Goal: Find specific page/section

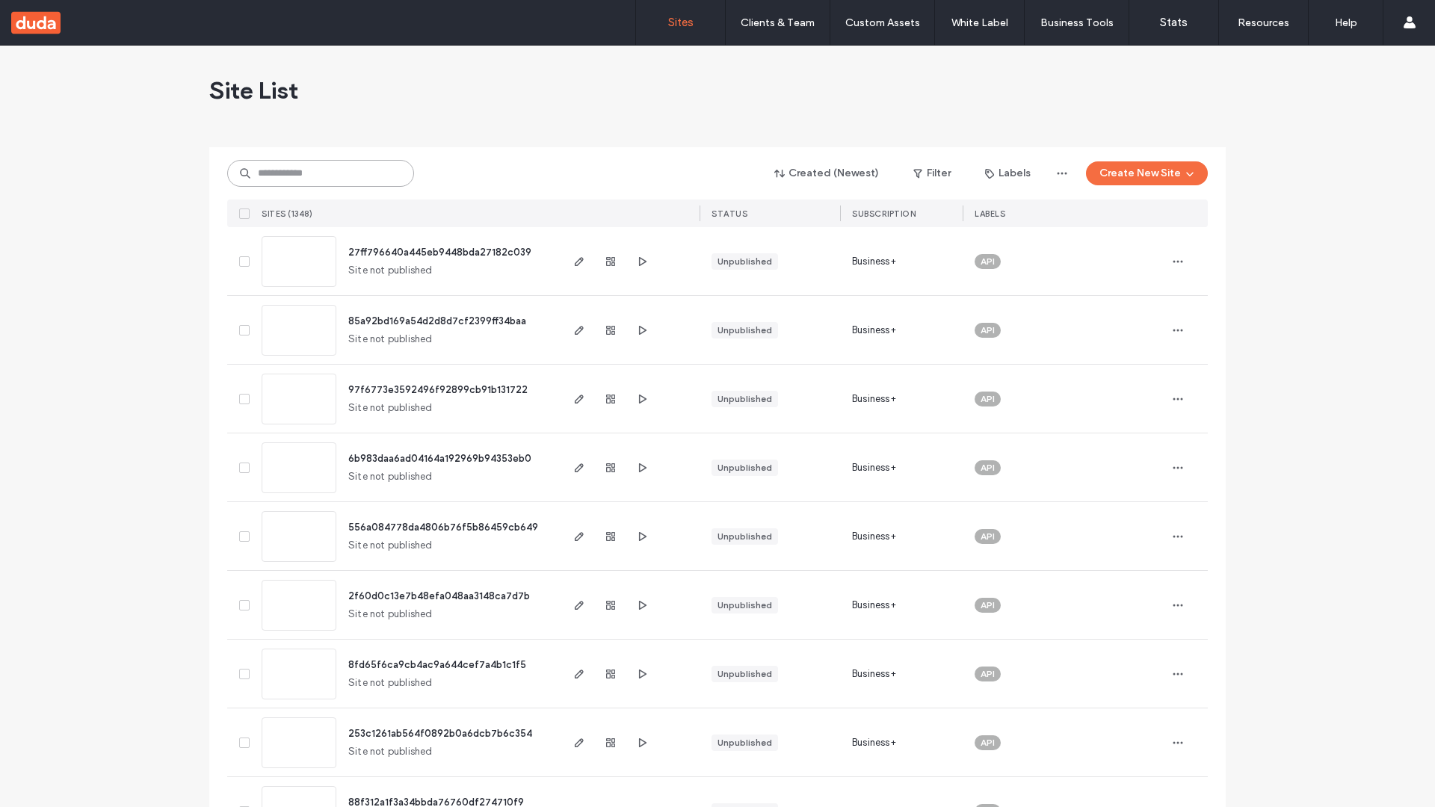
click at [321, 173] on input at bounding box center [320, 173] width 187 height 27
type input "**********"
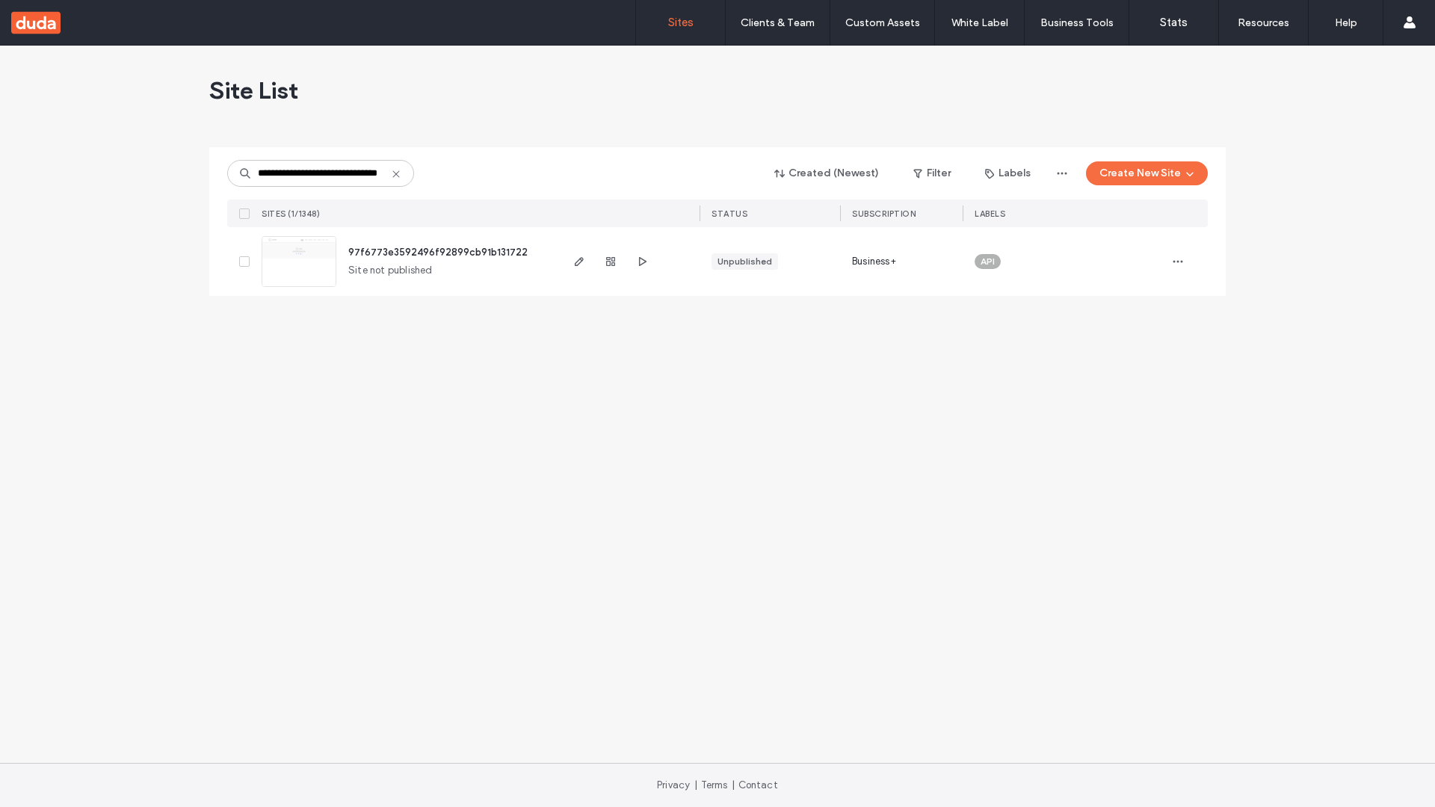
click at [438, 252] on span "97f6773e3592496f92899cb91b131722" at bounding box center [437, 252] width 179 height 11
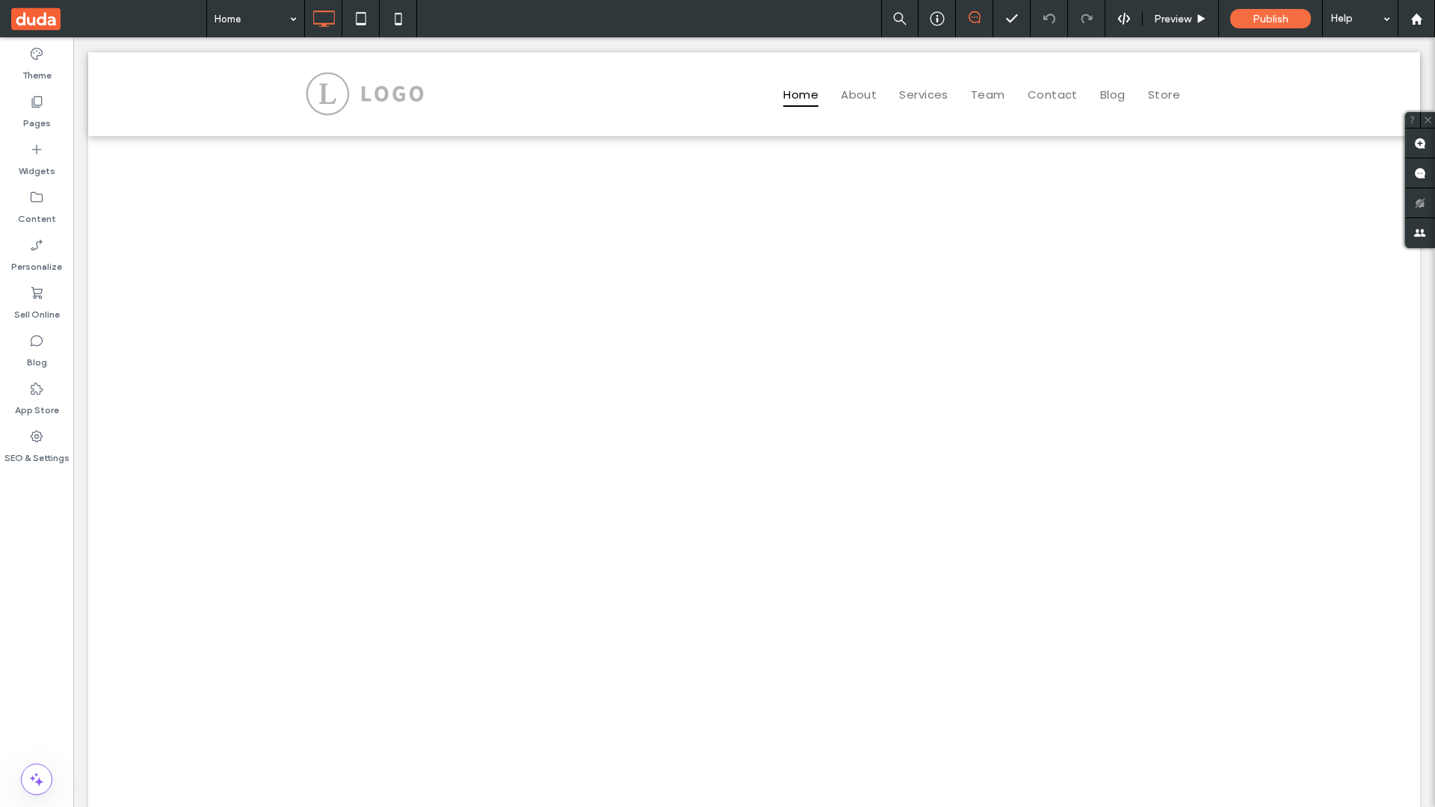
click at [37, 160] on label "Widgets" at bounding box center [37, 167] width 37 height 21
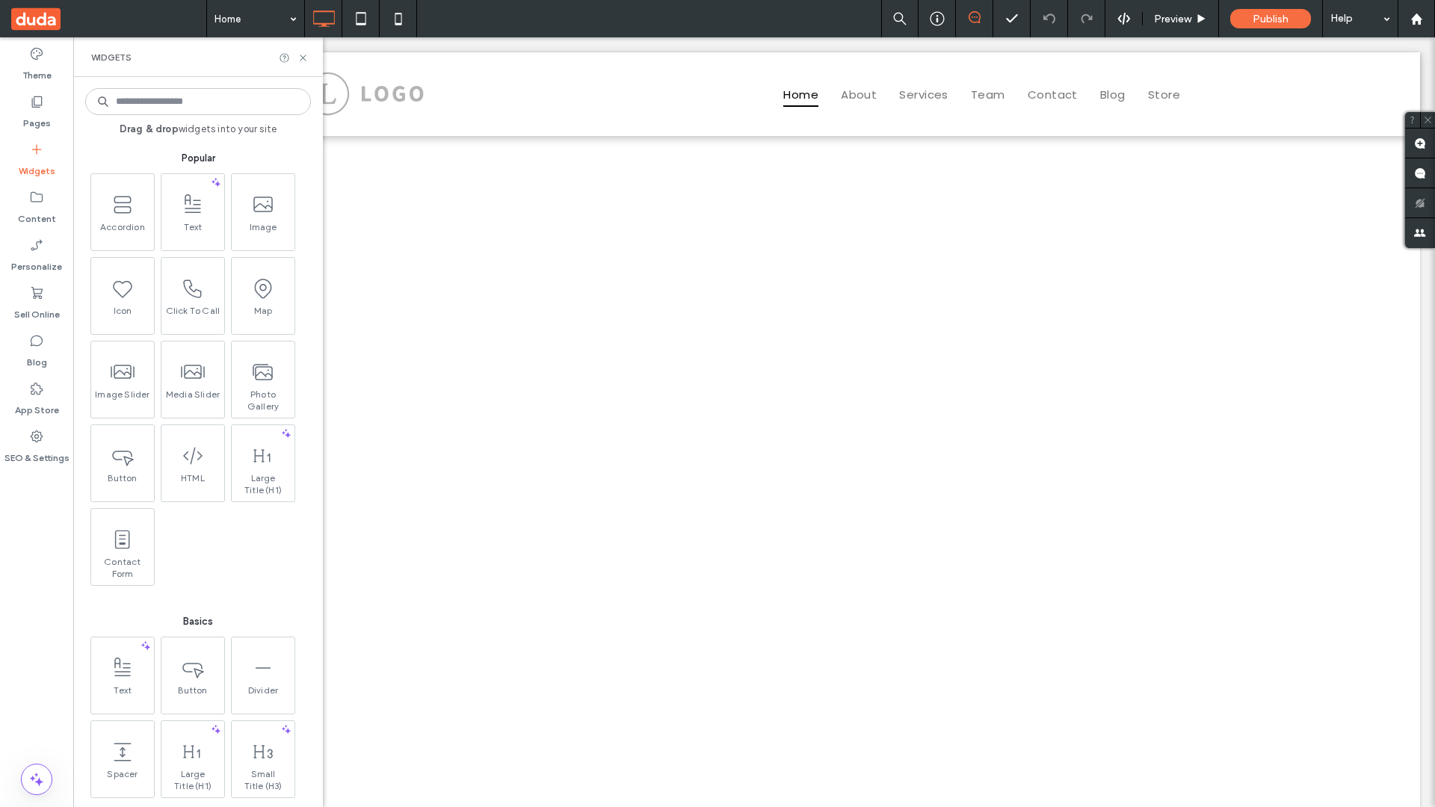
scroll to position [1978, 0]
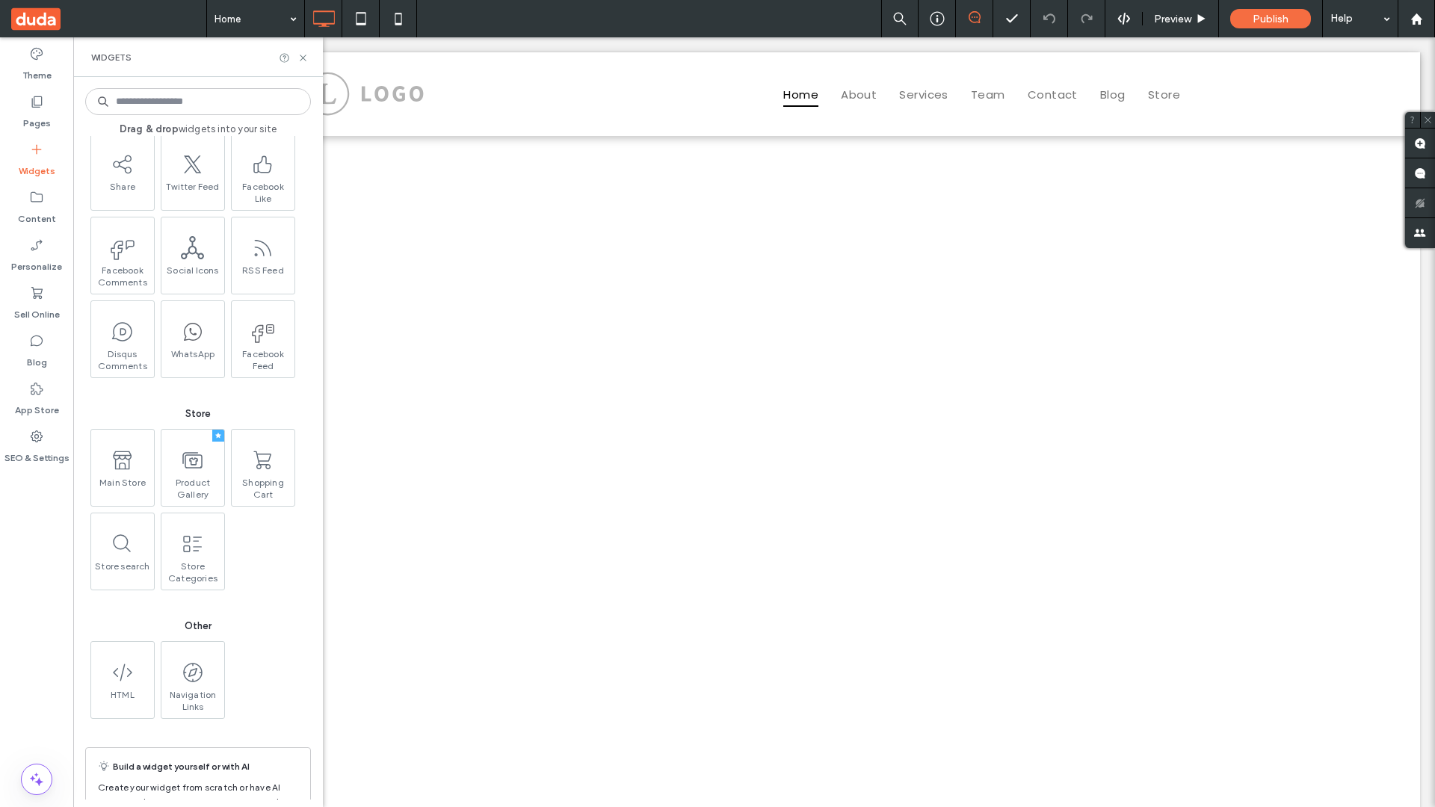
click at [191, 466] on use at bounding box center [192, 460] width 20 height 16
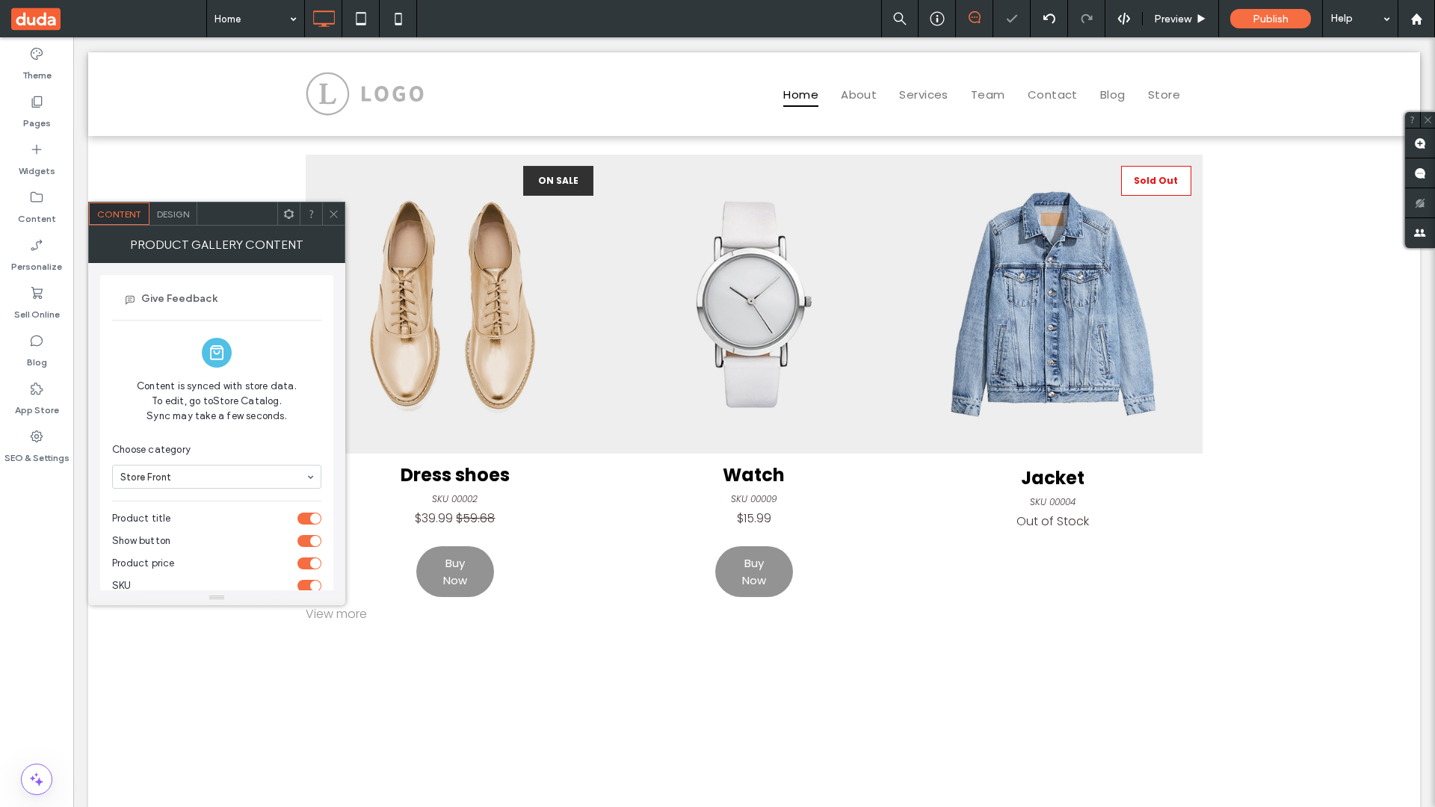
click at [108, 19] on span at bounding box center [108, 18] width 195 height 37
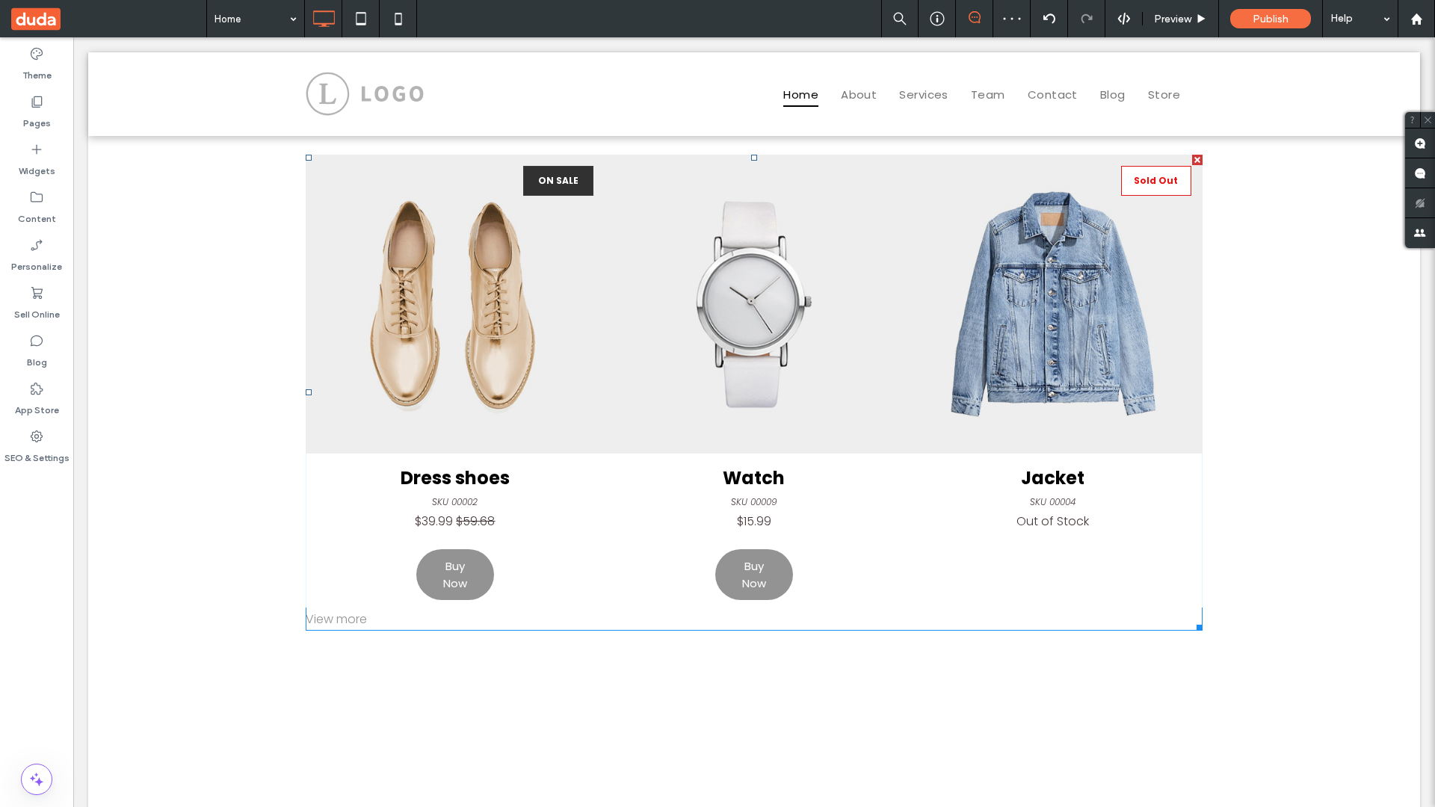
click at [754, 392] on link at bounding box center [754, 304] width 299 height 299
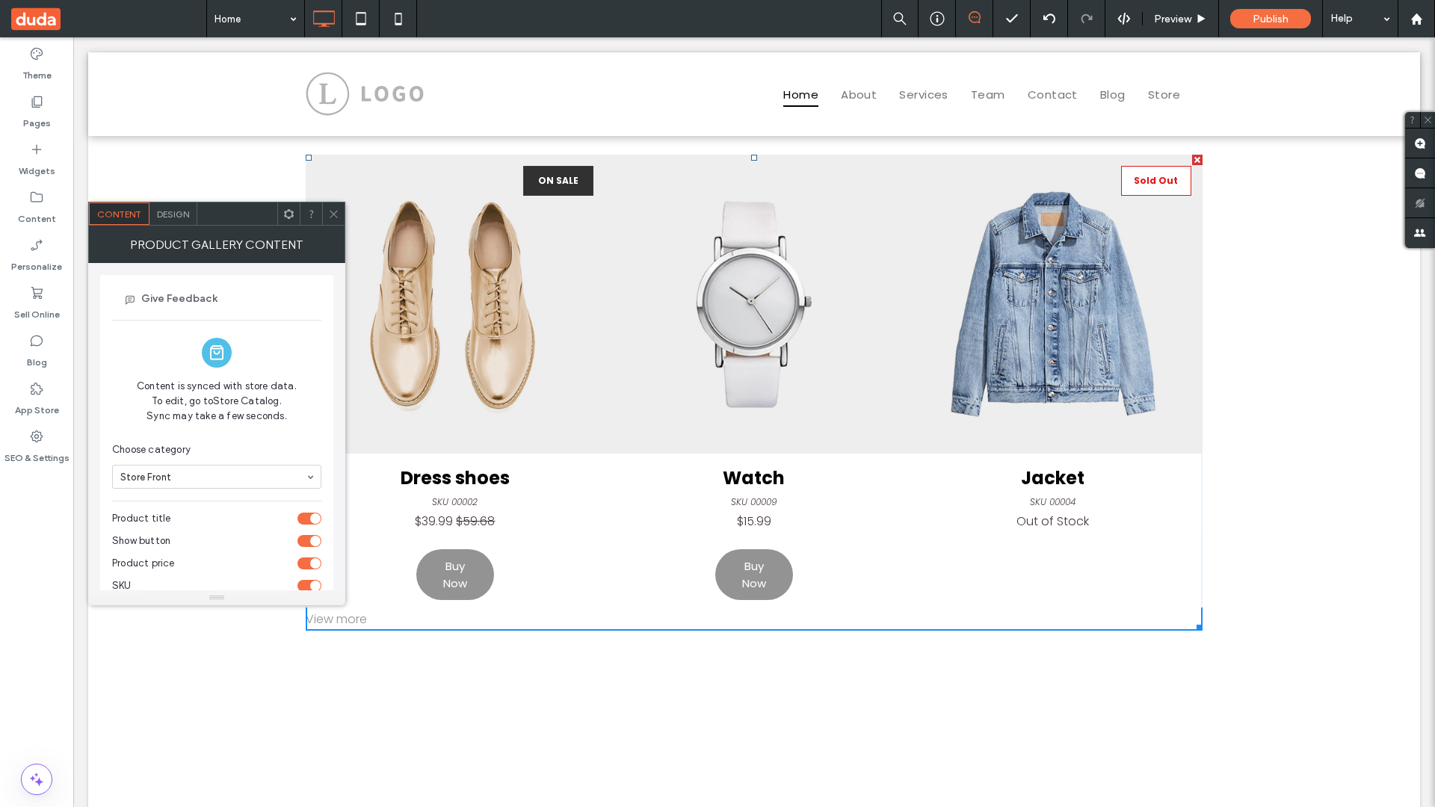
scroll to position [137, 0]
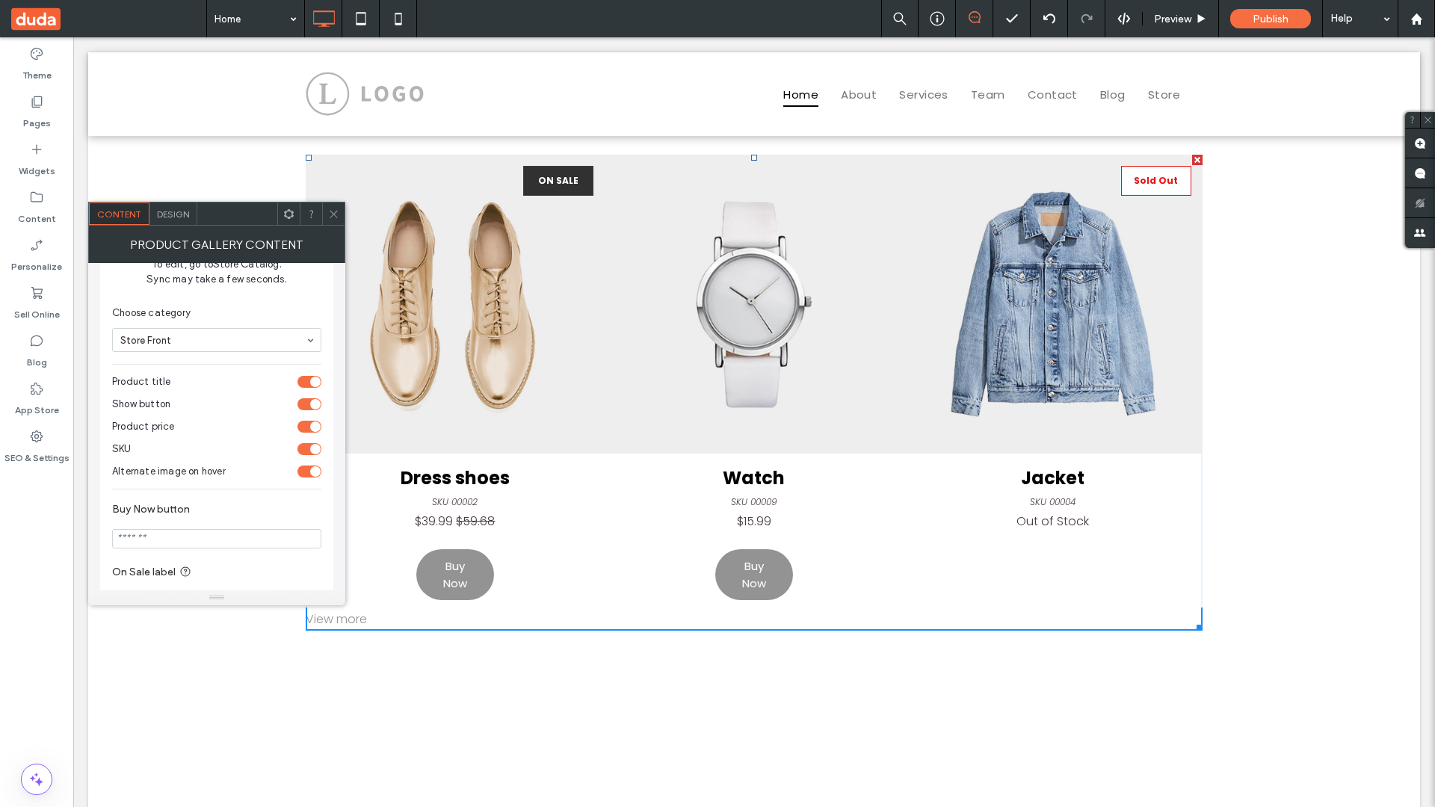
click at [309, 427] on div "toggle" at bounding box center [310, 427] width 24 height 12
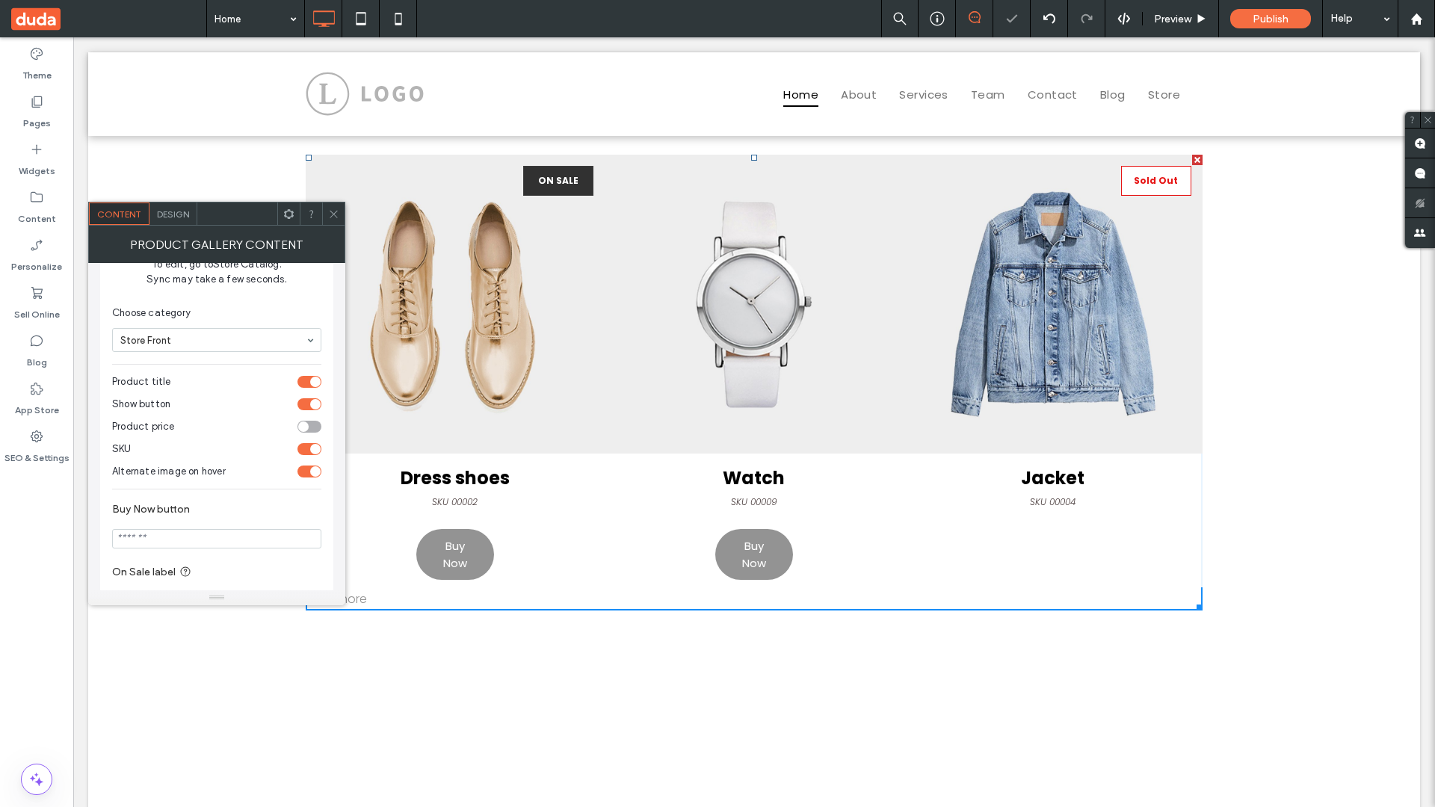
click at [108, 19] on span at bounding box center [108, 18] width 195 height 37
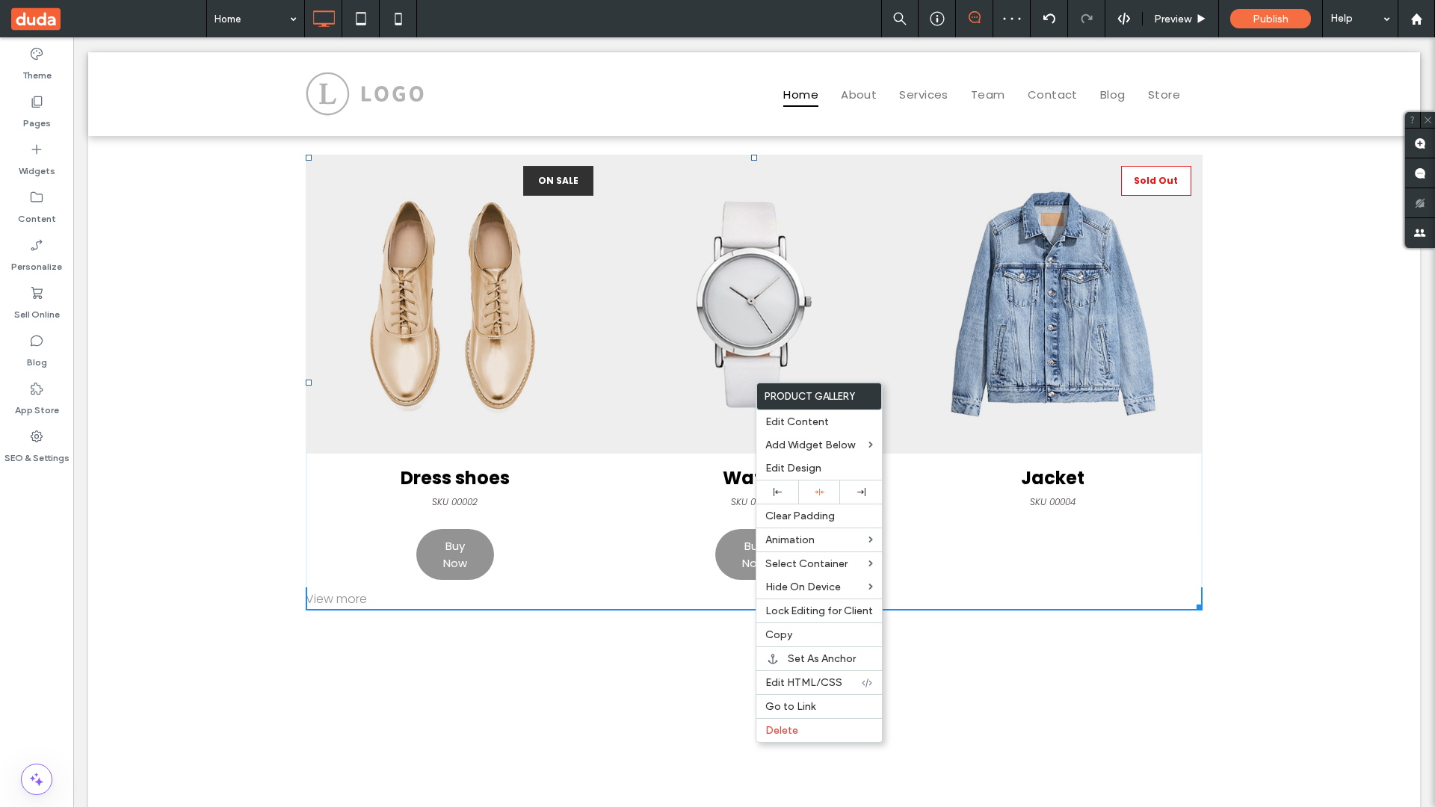
click at [820, 468] on span "Edit Design" at bounding box center [793, 468] width 56 height 13
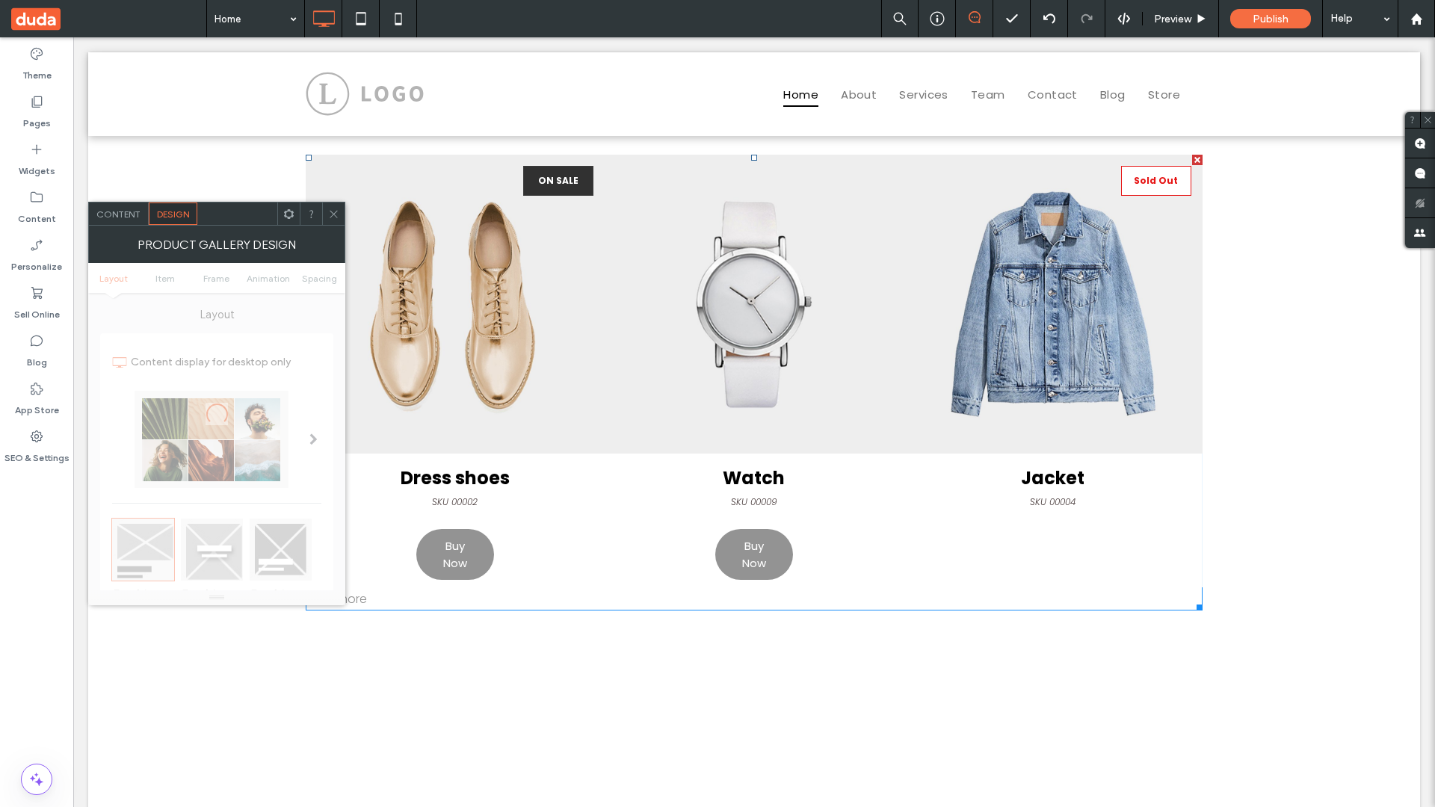
scroll to position [643, 0]
